Goal: Task Accomplishment & Management: Use online tool/utility

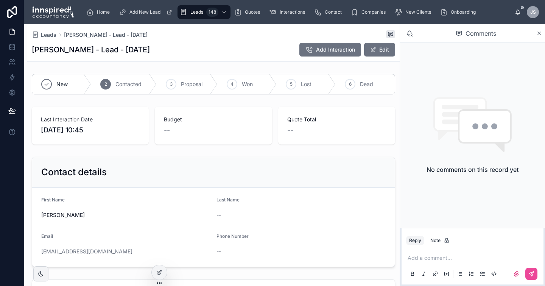
scroll to position [223, 0]
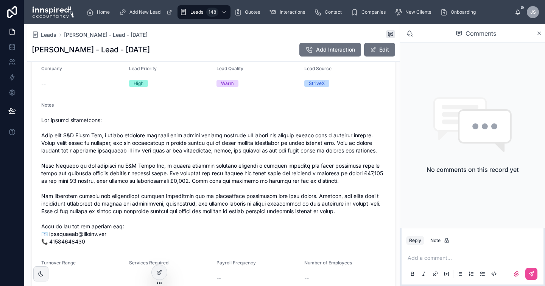
click at [128, 114] on div at bounding box center [213, 180] width 345 height 133
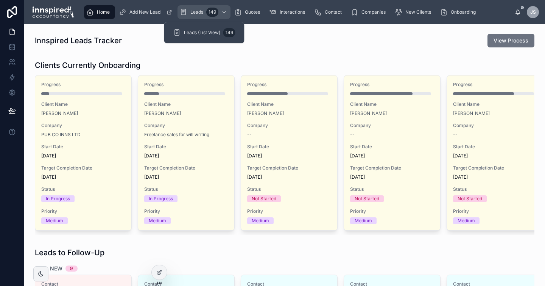
click at [189, 14] on div "Leads 149" at bounding box center [204, 12] width 48 height 12
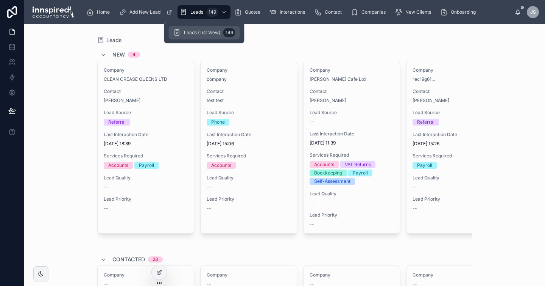
click at [194, 29] on div "Leads (List View) 149" at bounding box center [204, 33] width 62 height 12
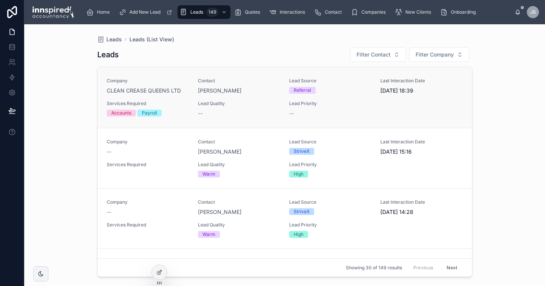
click at [178, 80] on span "Company" at bounding box center [148, 81] width 82 height 6
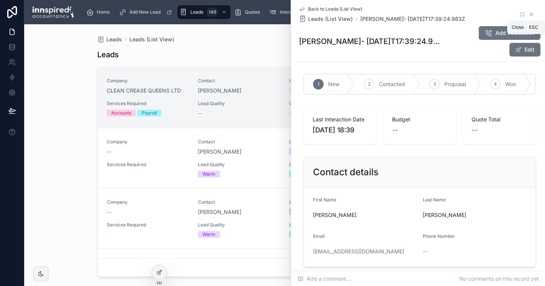
click at [533, 11] on icon at bounding box center [532, 14] width 6 height 6
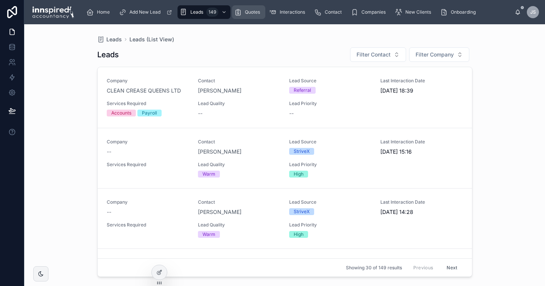
click at [247, 14] on span "Quotes" at bounding box center [252, 12] width 15 height 6
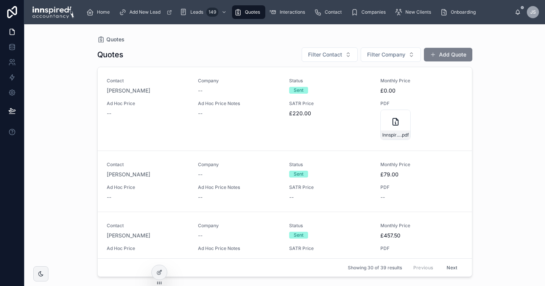
click at [447, 53] on button "Add Quote" at bounding box center [448, 55] width 48 height 14
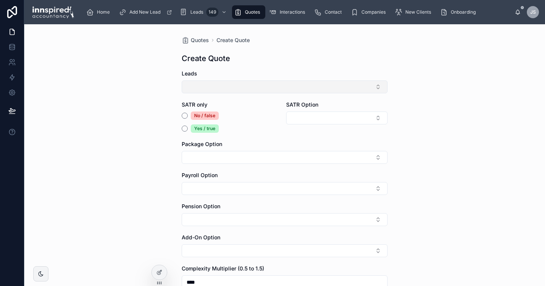
click at [324, 87] on button "Select Button" at bounding box center [285, 86] width 206 height 13
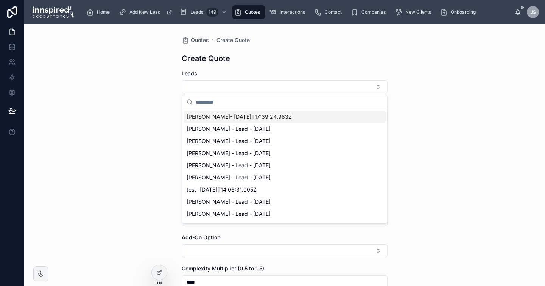
click at [275, 113] on div "[PERSON_NAME]- [DATE]T17:39:24.983Z" at bounding box center [285, 117] width 202 height 12
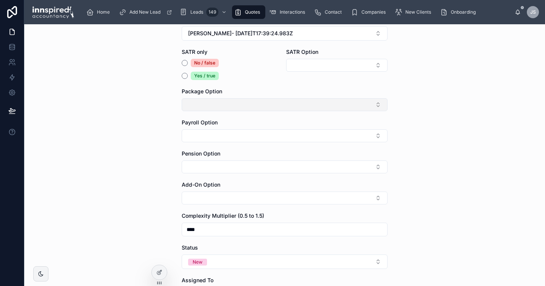
scroll to position [56, 0]
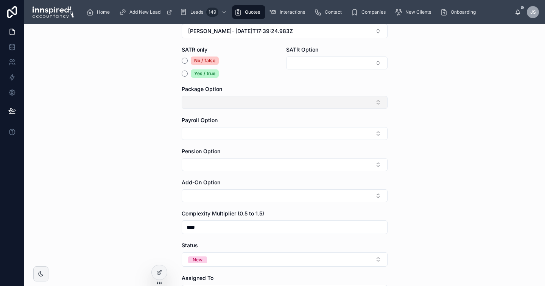
click at [363, 105] on button "Select Button" at bounding box center [285, 102] width 206 height 13
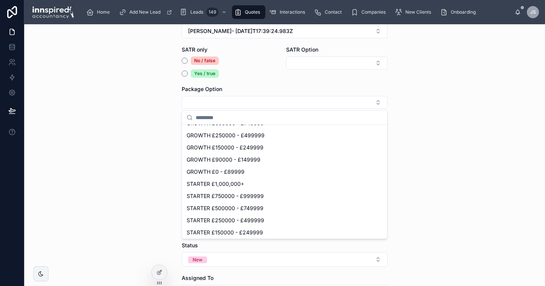
scroll to position [192, 0]
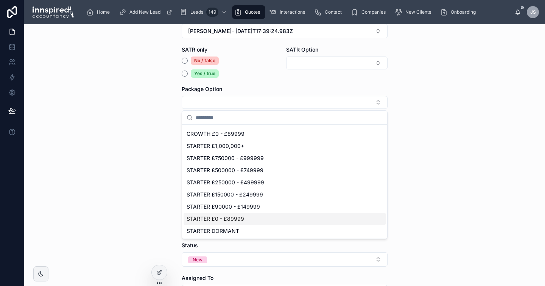
click at [254, 221] on div "STARTER £0 - £89999" at bounding box center [285, 219] width 202 height 12
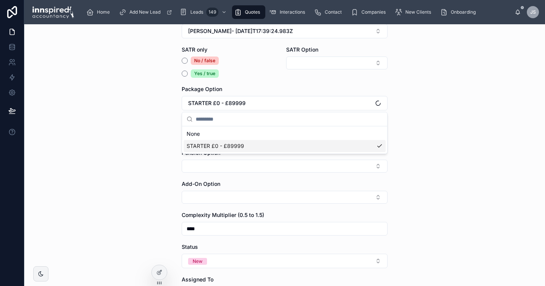
scroll to position [0, 0]
click at [397, 128] on div "Quotes Create Quote Create Quote Leads [PERSON_NAME]- [DATE]T17:39:24.983Z SATR…" at bounding box center [284, 154] width 521 height 261
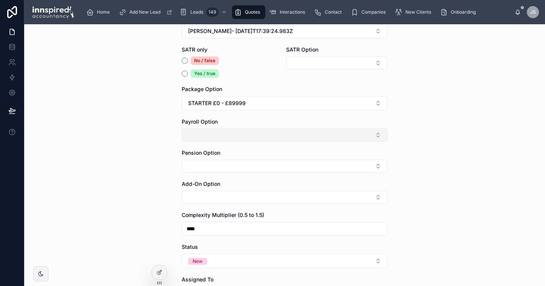
click at [369, 138] on button "Select Button" at bounding box center [285, 134] width 206 height 13
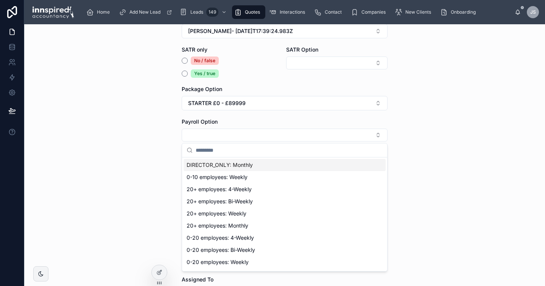
click at [303, 164] on div "DIRECTOR_ONLY: Monthly" at bounding box center [285, 165] width 202 height 12
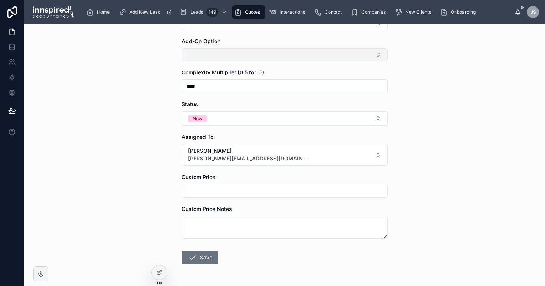
scroll to position [212, 0]
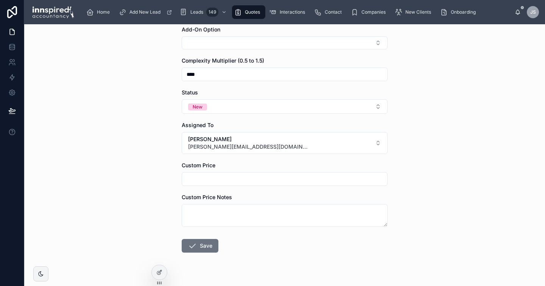
click at [342, 177] on input "text" at bounding box center [284, 178] width 205 height 11
type input "*******"
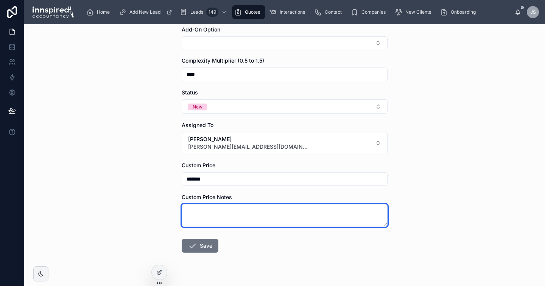
click at [320, 210] on textarea at bounding box center [285, 215] width 206 height 23
type textarea "**********"
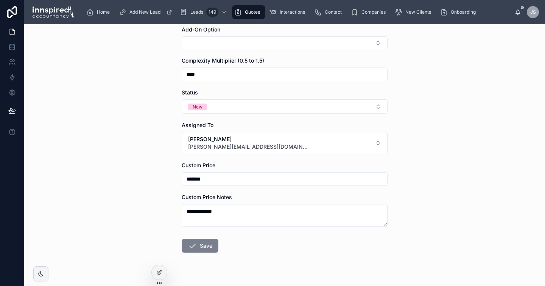
click at [206, 246] on button "Save" at bounding box center [200, 246] width 37 height 14
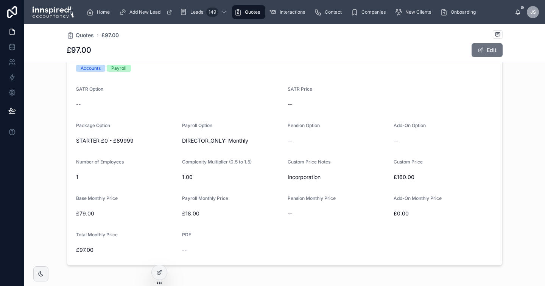
scroll to position [228, 0]
click at [251, 14] on span "Quotes" at bounding box center [252, 12] width 15 height 6
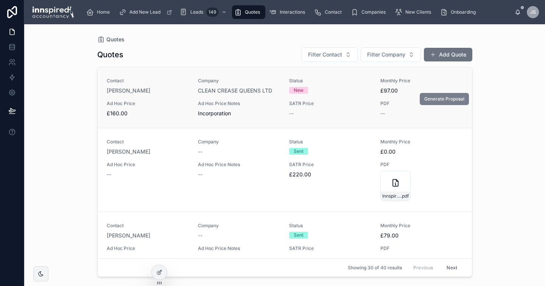
click at [436, 97] on span "Generate Proposal" at bounding box center [445, 99] width 40 height 6
